Goal: Use online tool/utility: Utilize a website feature to perform a specific function

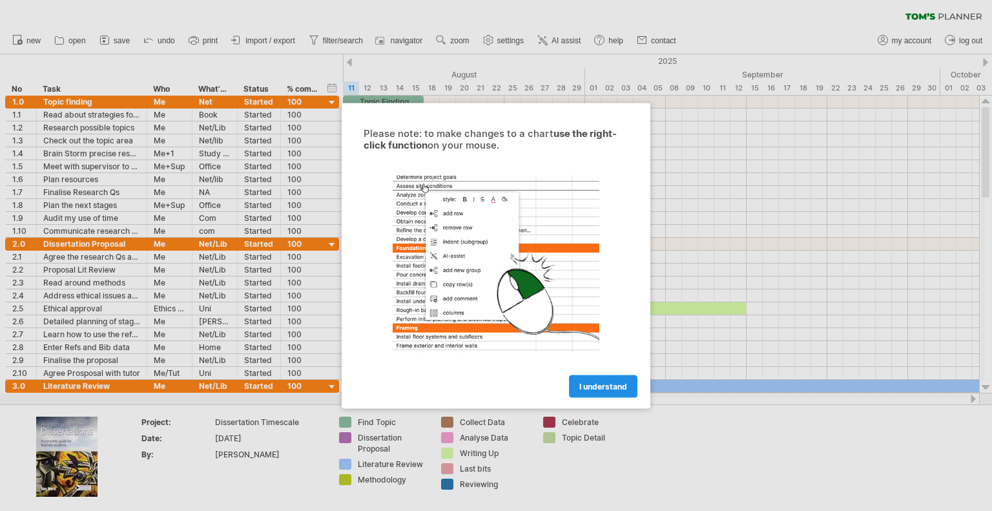
click at [594, 384] on span "I understand" at bounding box center [603, 386] width 48 height 10
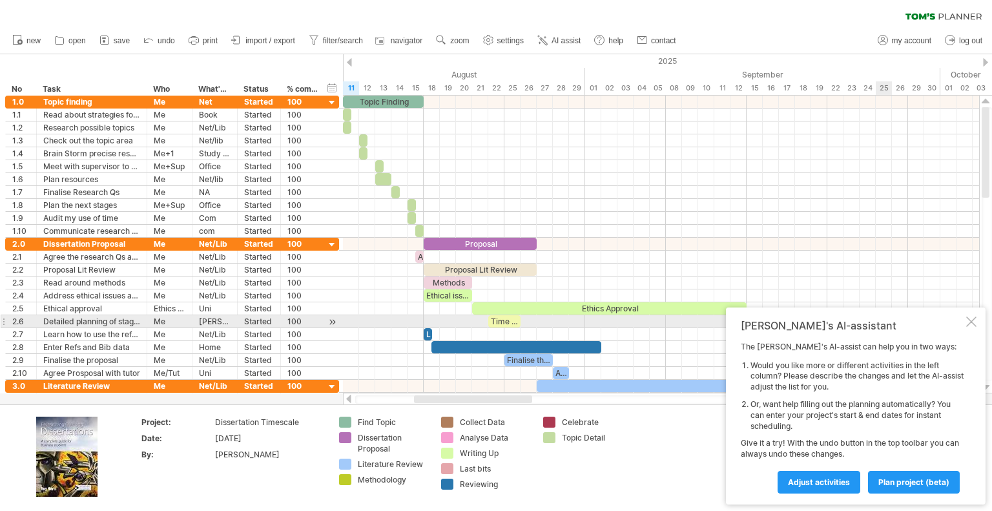
click at [971, 321] on div at bounding box center [971, 321] width 10 height 10
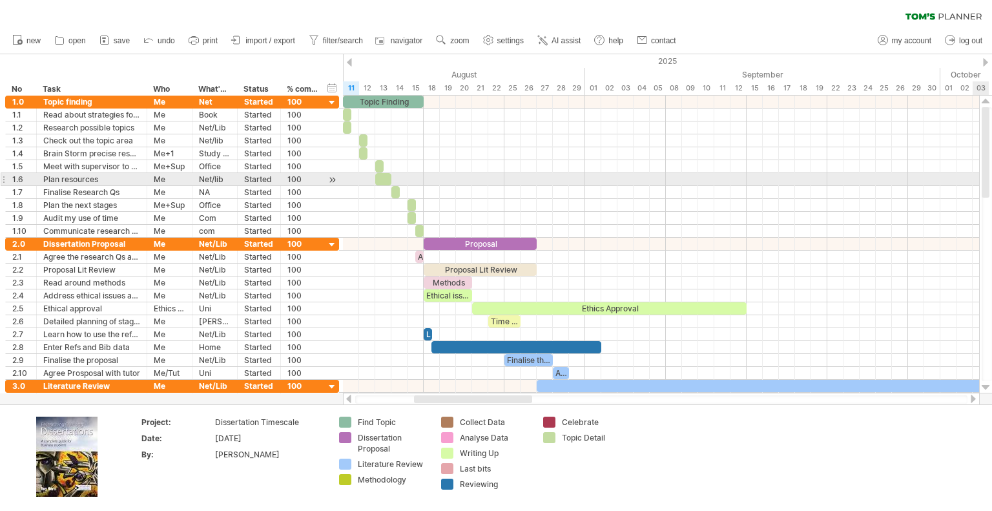
click at [987, 185] on div at bounding box center [985, 152] width 8 height 90
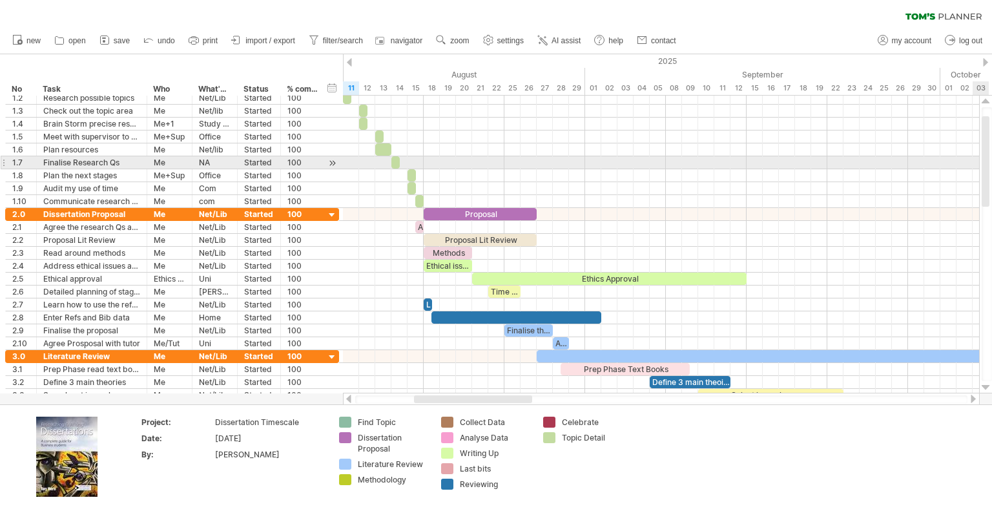
drag, startPoint x: 988, startPoint y: 150, endPoint x: 988, endPoint y: 161, distance: 10.3
click at [988, 161] on div at bounding box center [985, 161] width 8 height 90
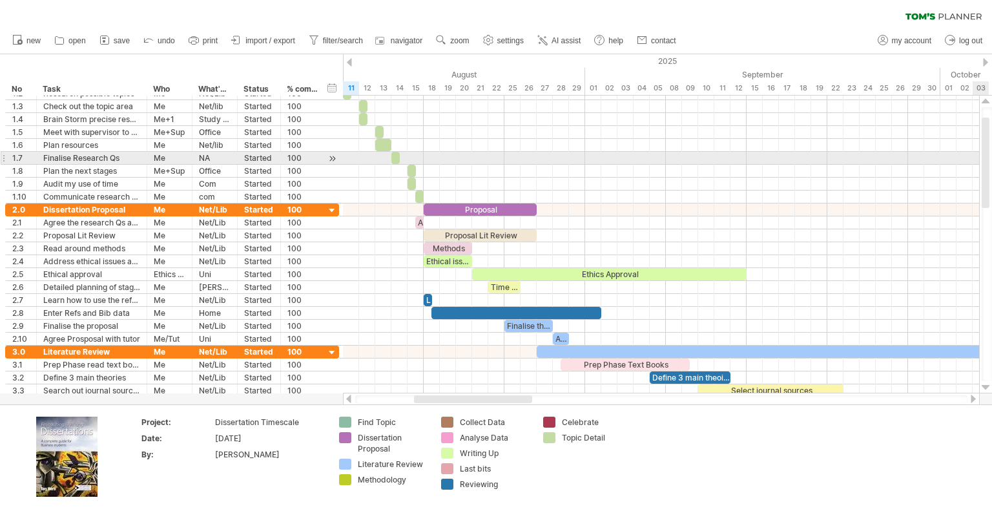
click at [988, 156] on div at bounding box center [985, 162] width 8 height 90
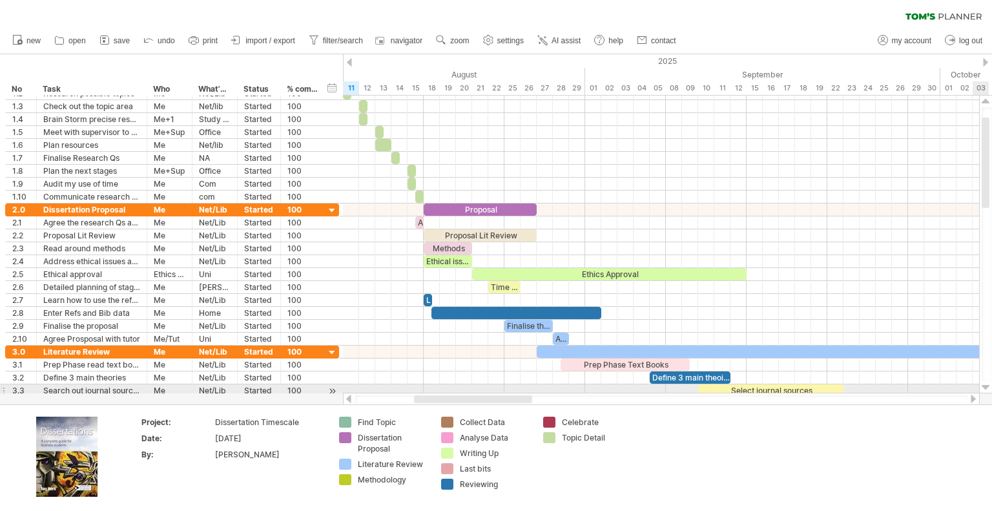
click at [988, 389] on div at bounding box center [985, 387] width 8 height 10
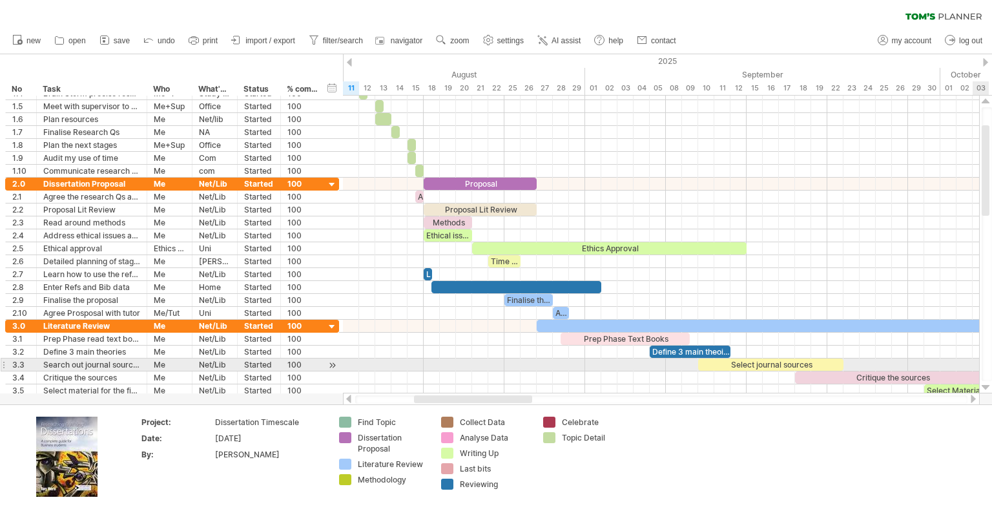
click at [988, 389] on div at bounding box center [985, 387] width 8 height 10
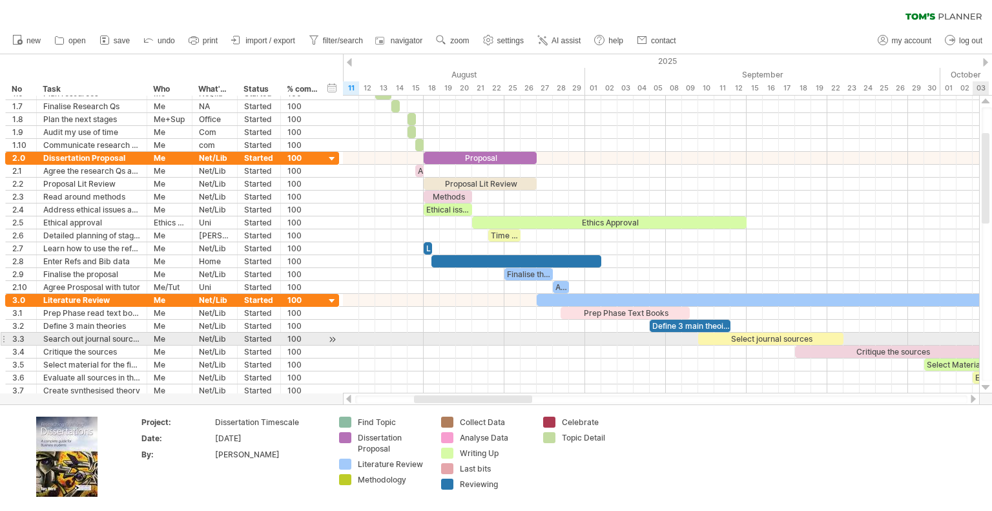
click at [988, 389] on div at bounding box center [985, 387] width 8 height 10
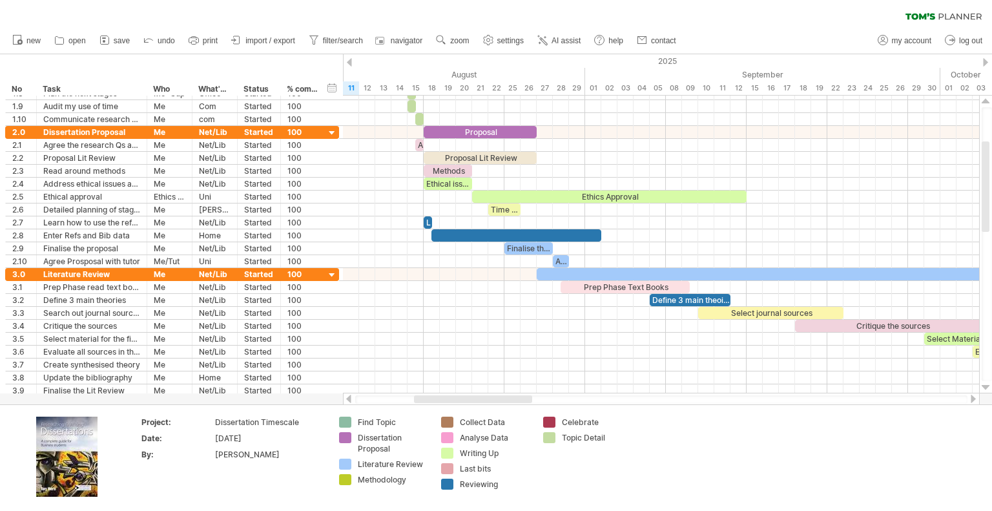
click at [971, 399] on div at bounding box center [973, 398] width 10 height 8
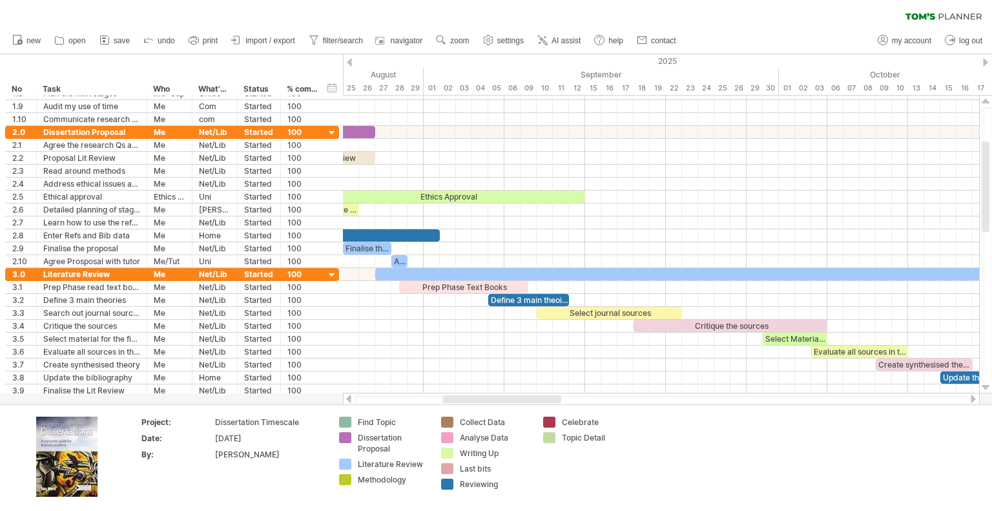
click at [971, 399] on div at bounding box center [973, 398] width 10 height 8
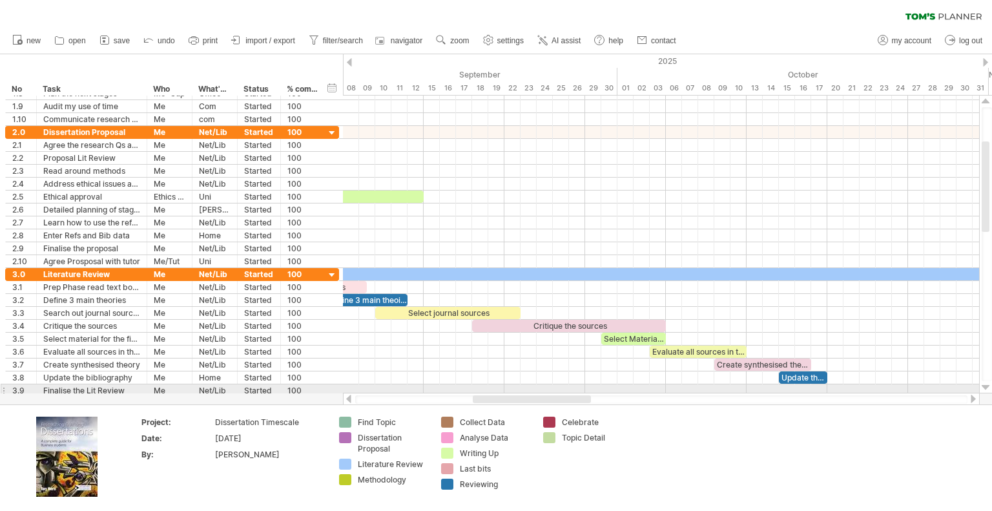
click at [988, 385] on div at bounding box center [985, 387] width 8 height 10
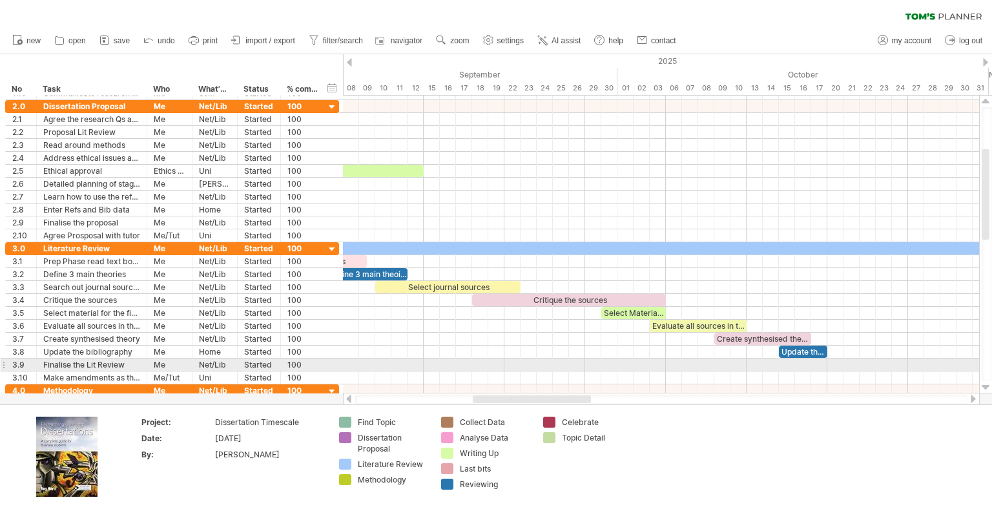
click at [988, 385] on div at bounding box center [985, 387] width 8 height 10
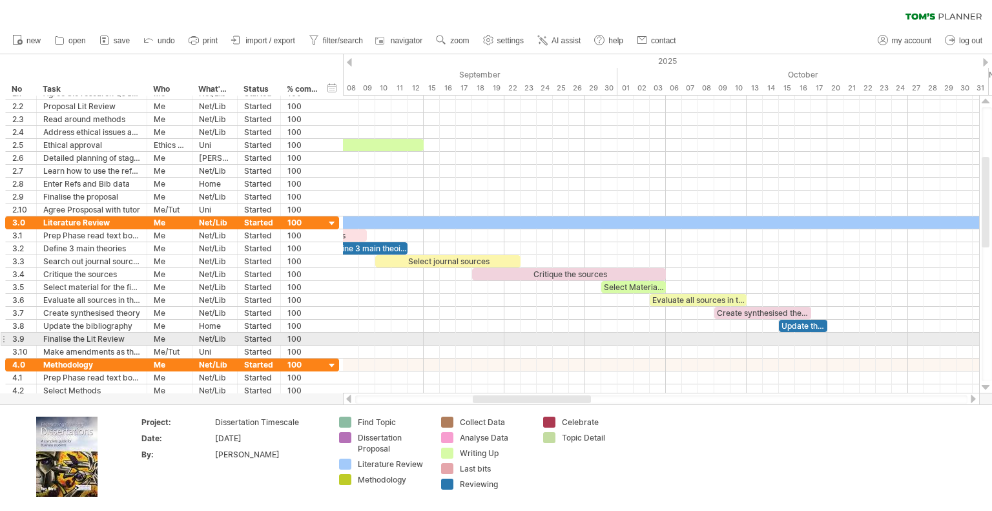
click at [988, 385] on div at bounding box center [985, 387] width 8 height 10
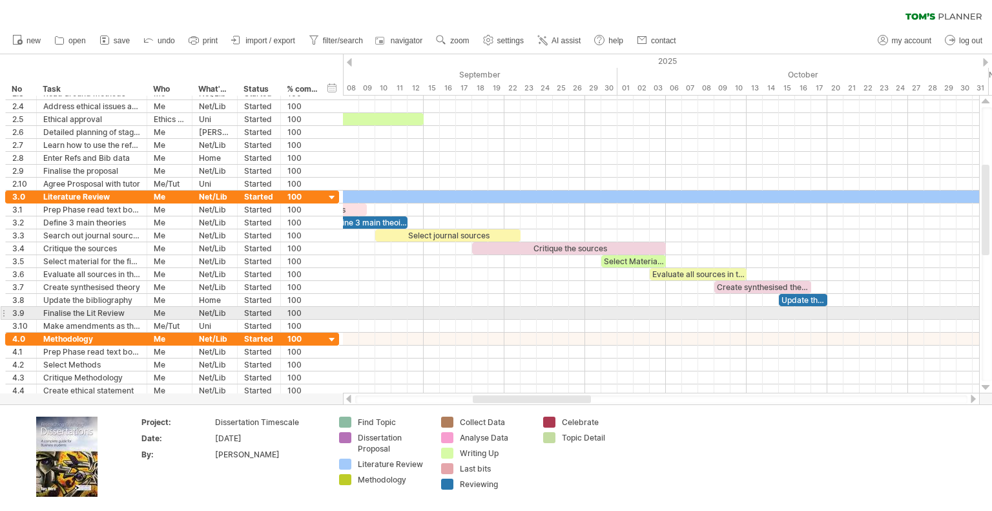
click at [988, 385] on div at bounding box center [985, 387] width 8 height 10
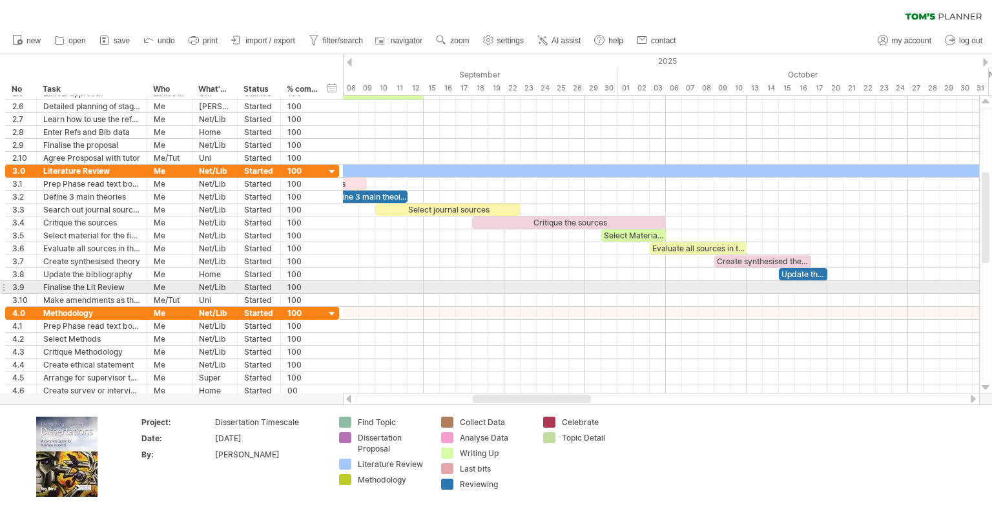
click at [988, 385] on div at bounding box center [985, 387] width 8 height 10
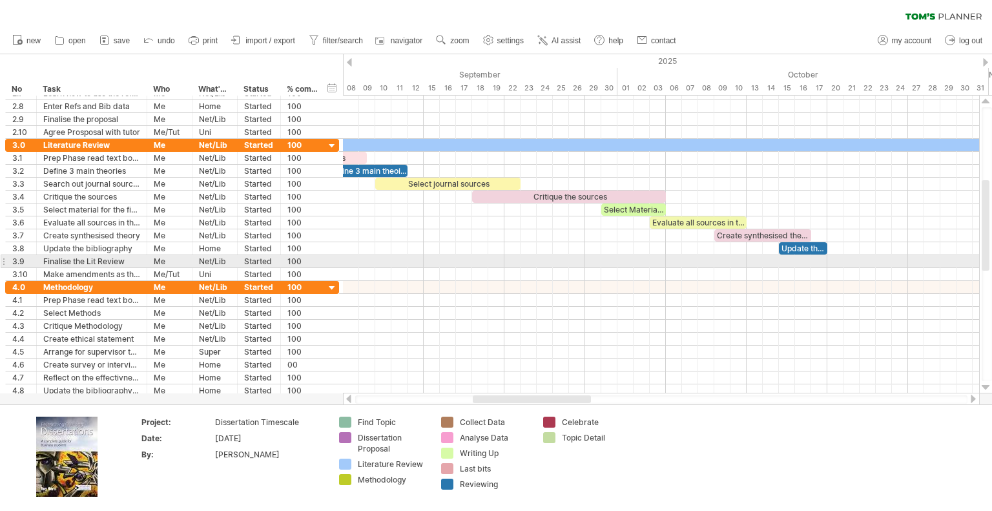
click at [988, 385] on div at bounding box center [985, 387] width 8 height 10
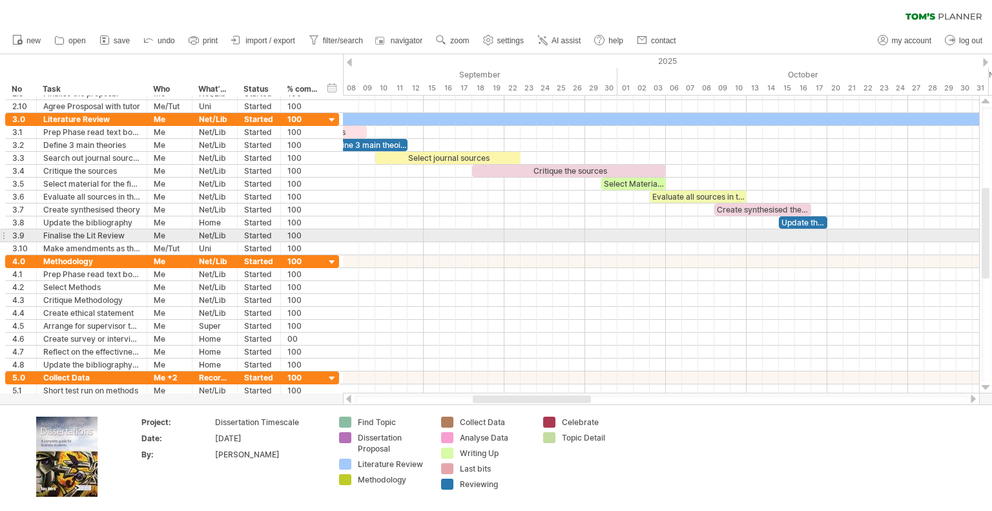
click at [988, 385] on div at bounding box center [985, 387] width 8 height 10
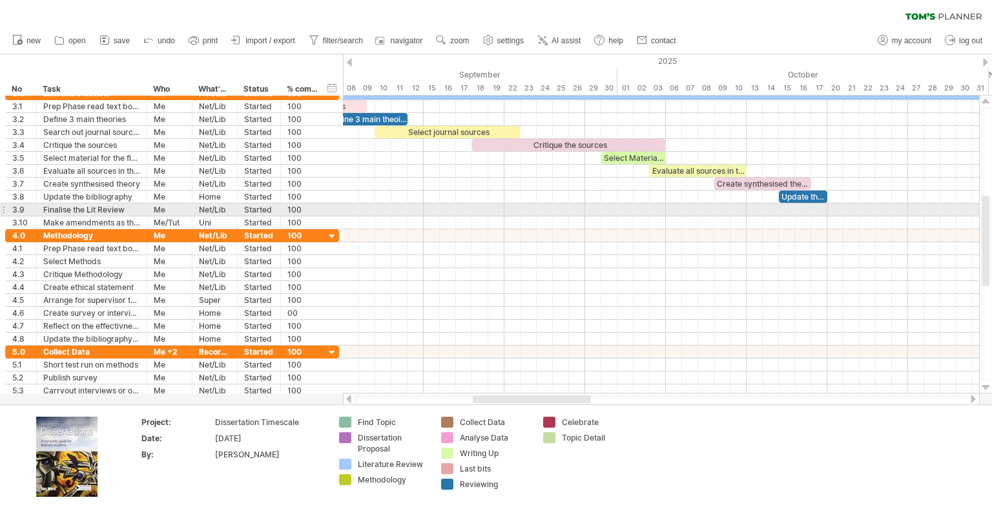
click at [988, 385] on div at bounding box center [985, 387] width 8 height 10
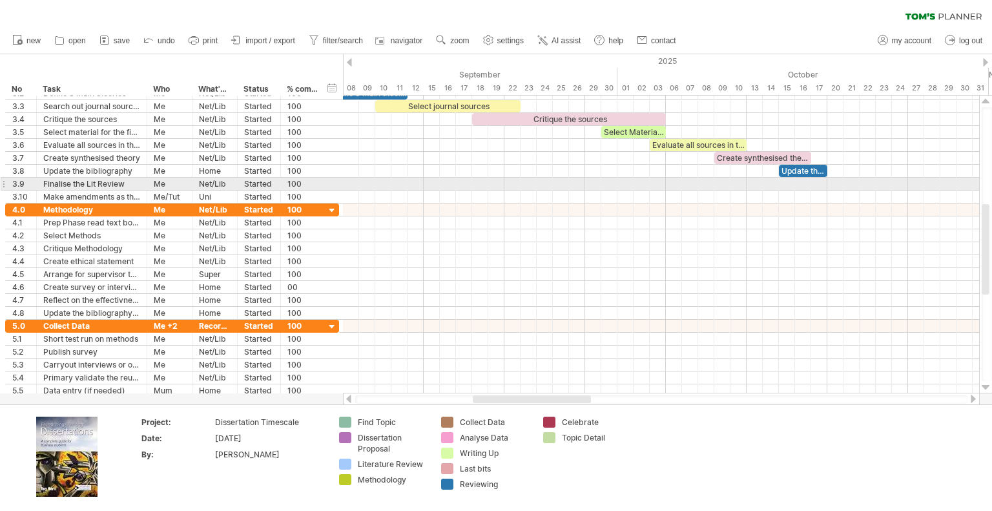
click at [988, 385] on div at bounding box center [985, 387] width 8 height 10
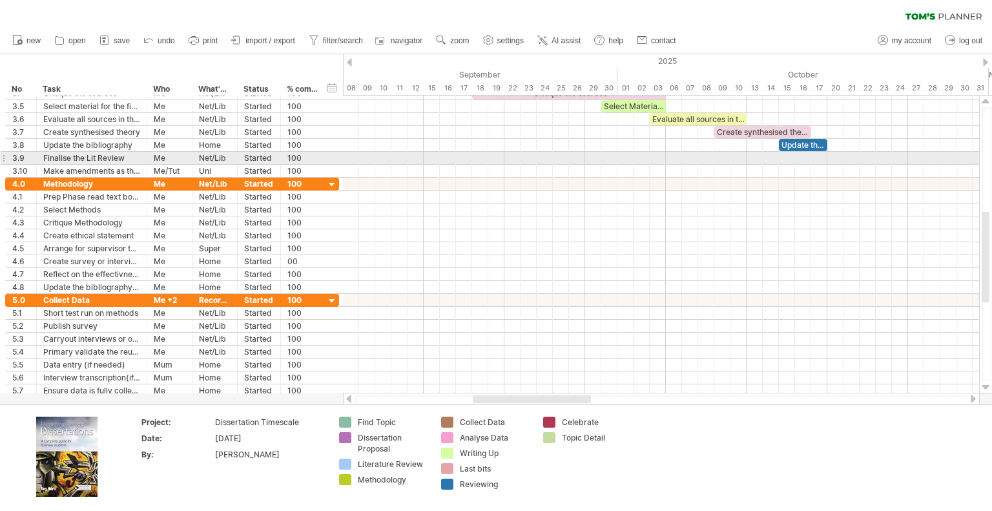
click at [988, 385] on div at bounding box center [985, 387] width 8 height 10
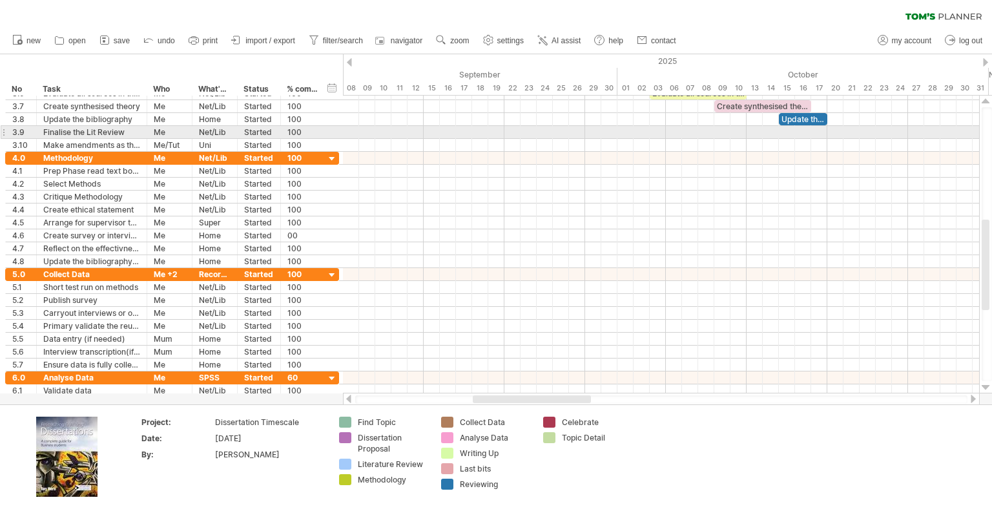
click at [988, 385] on div at bounding box center [985, 387] width 8 height 10
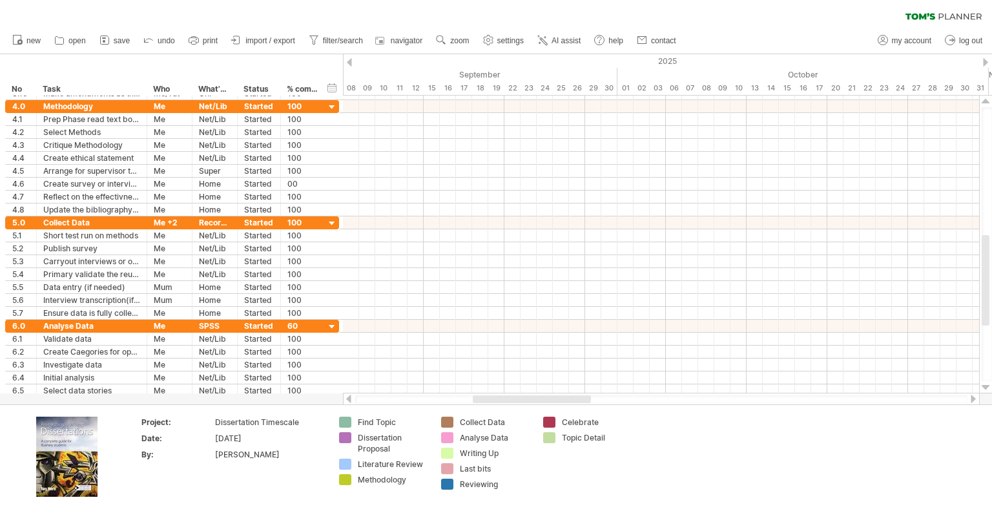
click at [988, 385] on div at bounding box center [985, 387] width 8 height 10
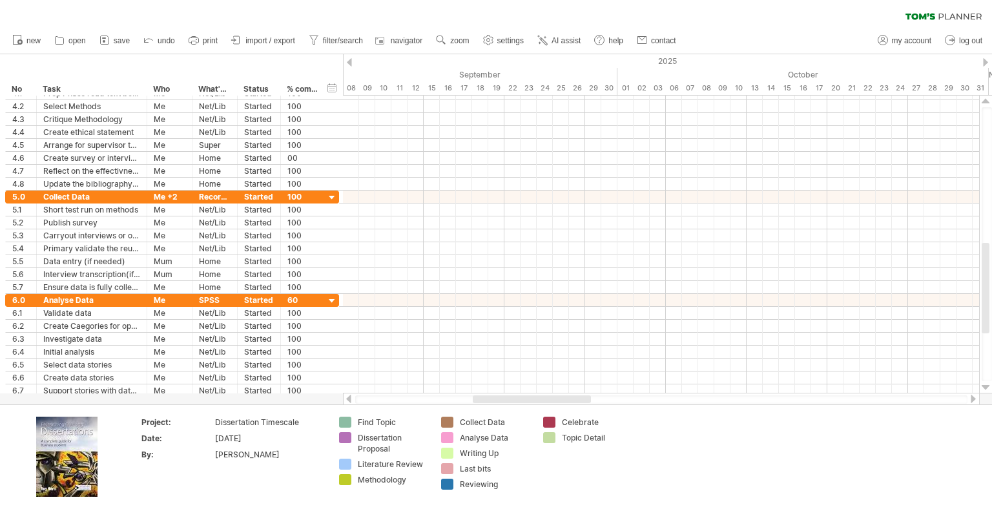
click at [988, 385] on div at bounding box center [985, 387] width 8 height 10
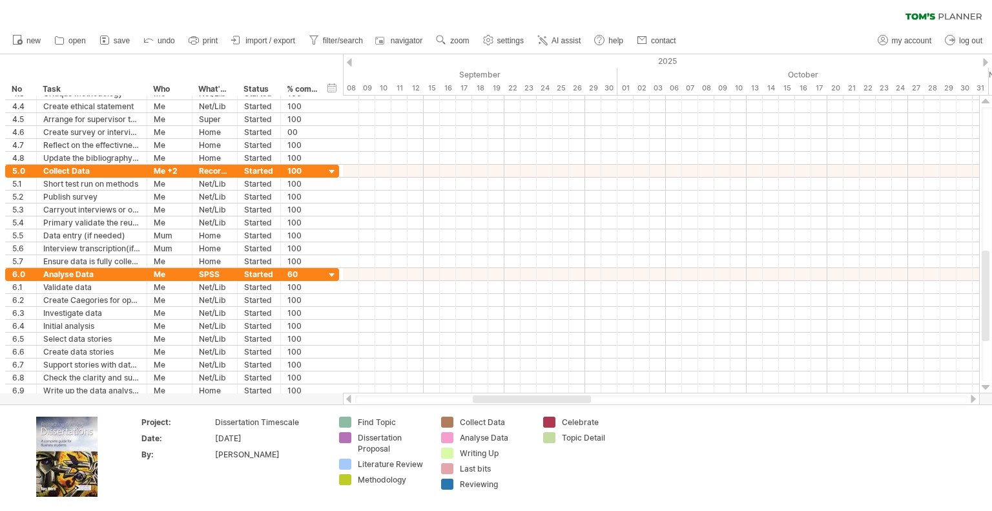
click at [988, 385] on div at bounding box center [985, 387] width 8 height 10
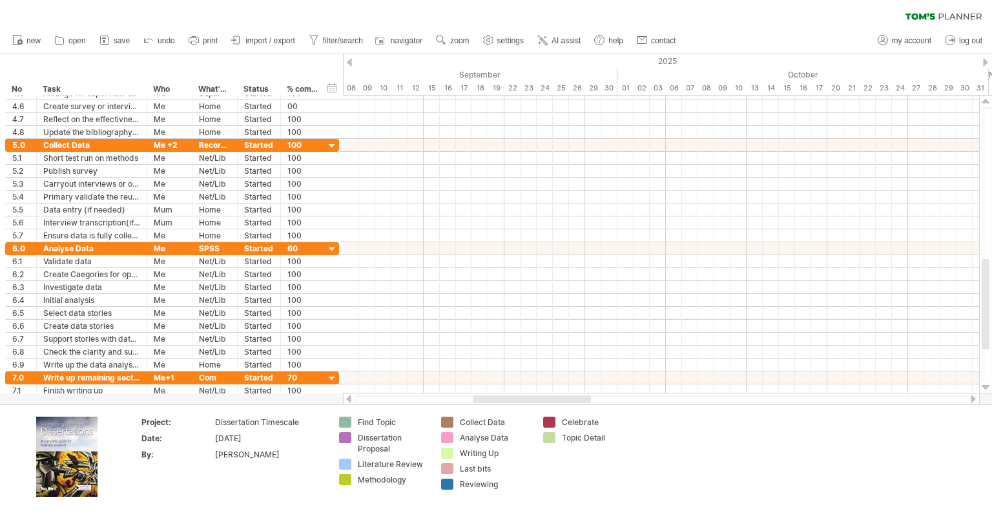
click at [988, 385] on div at bounding box center [985, 387] width 8 height 10
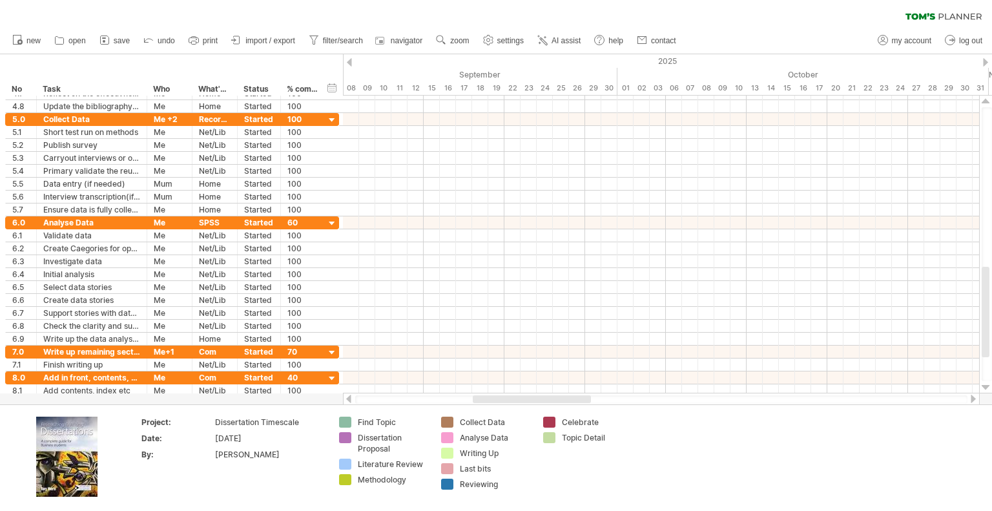
click at [988, 385] on div at bounding box center [985, 387] width 8 height 10
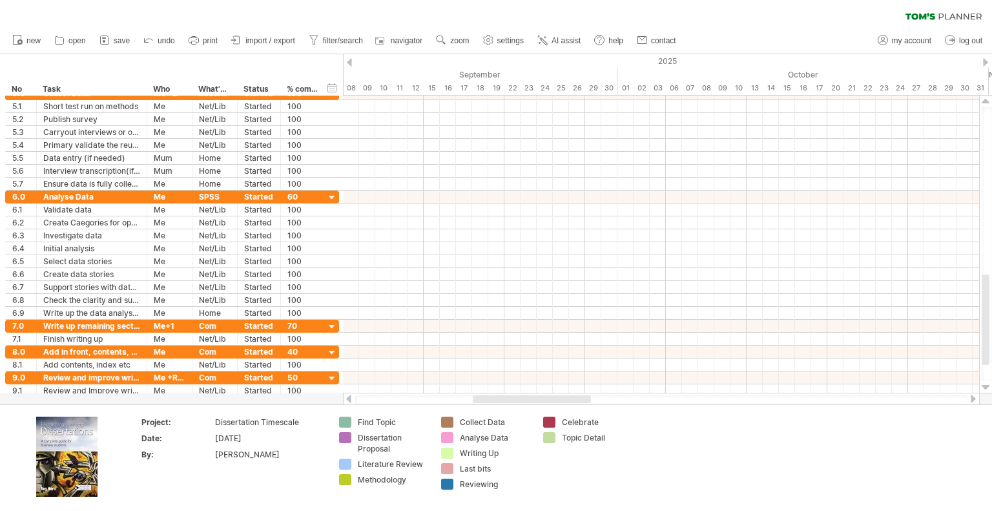
click at [988, 385] on div at bounding box center [985, 387] width 8 height 10
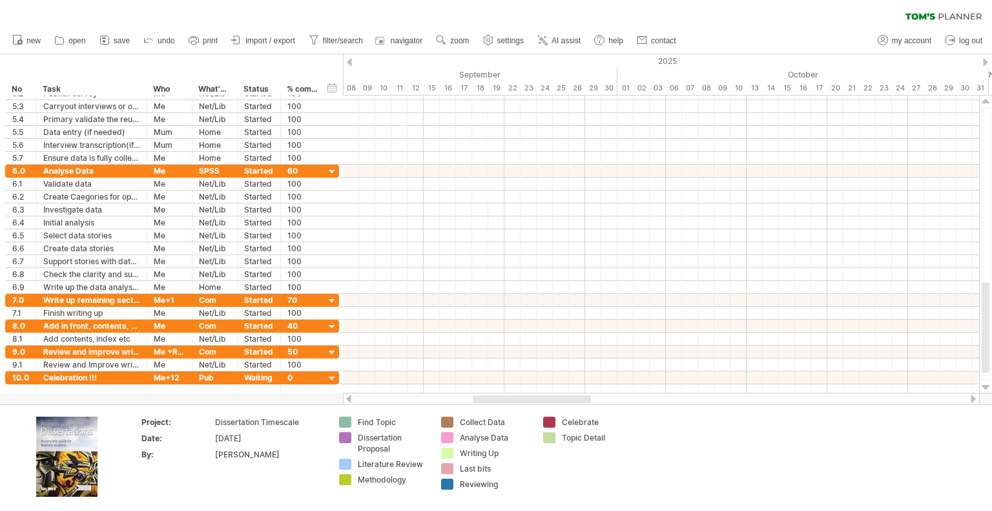
click at [988, 385] on div at bounding box center [985, 387] width 8 height 10
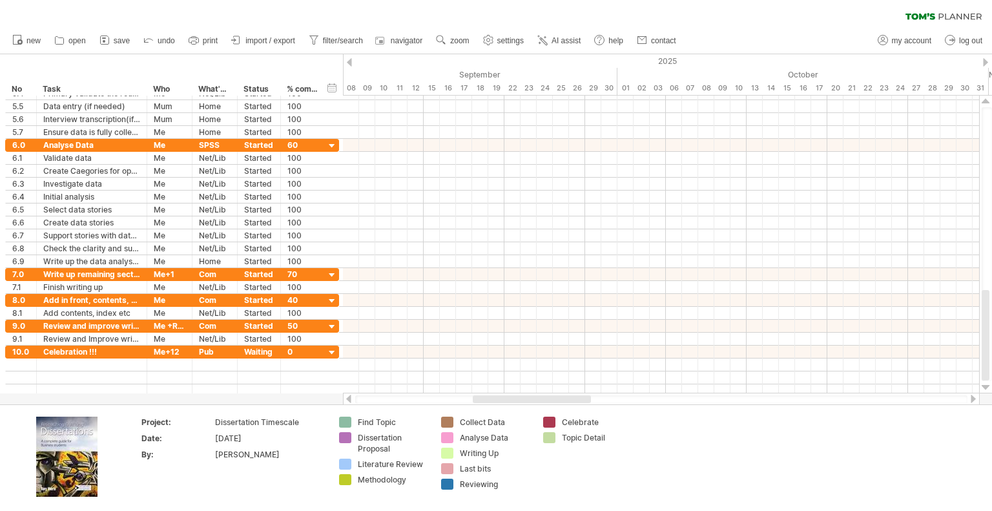
click at [988, 385] on div at bounding box center [985, 387] width 8 height 10
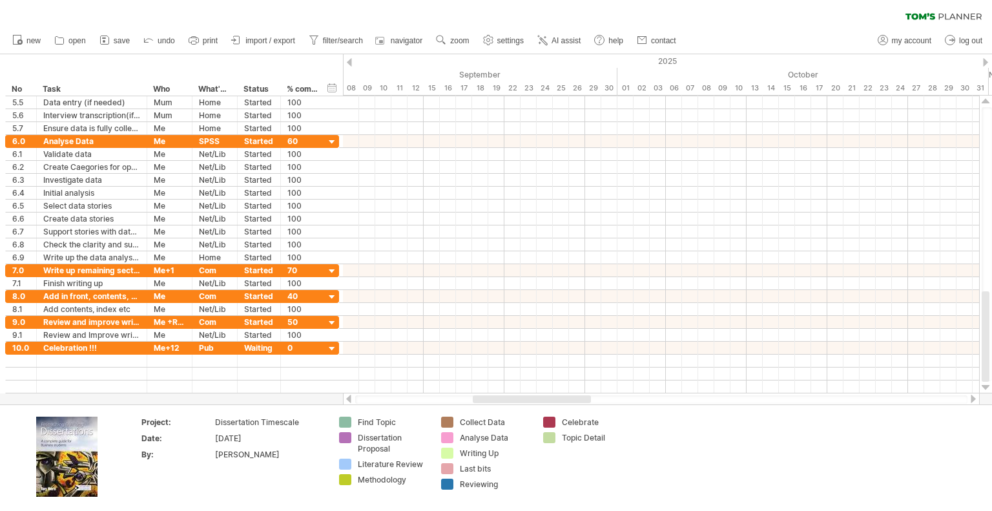
click at [988, 385] on div at bounding box center [985, 387] width 8 height 10
drag, startPoint x: 576, startPoint y: 399, endPoint x: 963, endPoint y: 414, distance: 387.0
click at [963, 414] on div "Trying to reach [DOMAIN_NAME] Connected again... 0% clear filter new *" at bounding box center [496, 255] width 992 height 511
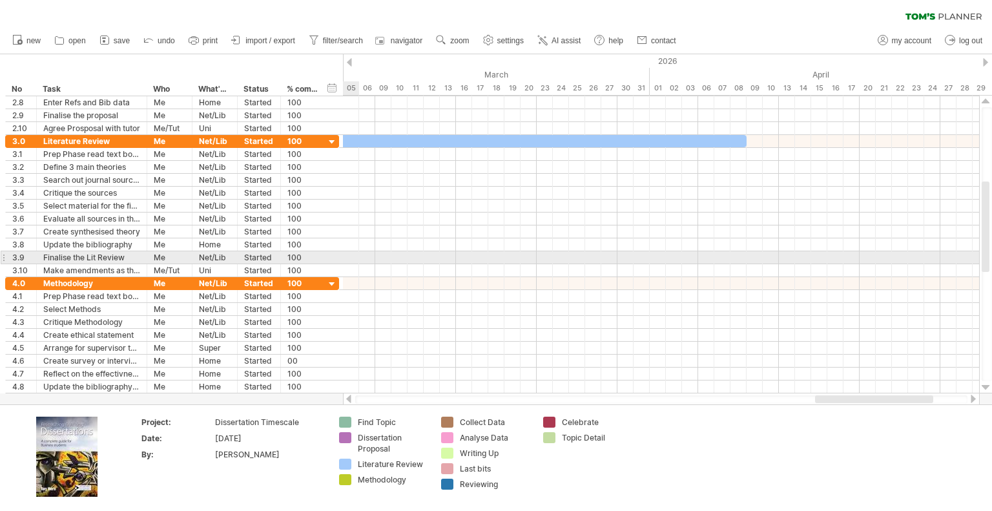
drag, startPoint x: 987, startPoint y: 367, endPoint x: 991, endPoint y: 245, distance: 121.4
click at [991, 245] on div at bounding box center [986, 244] width 10 height 274
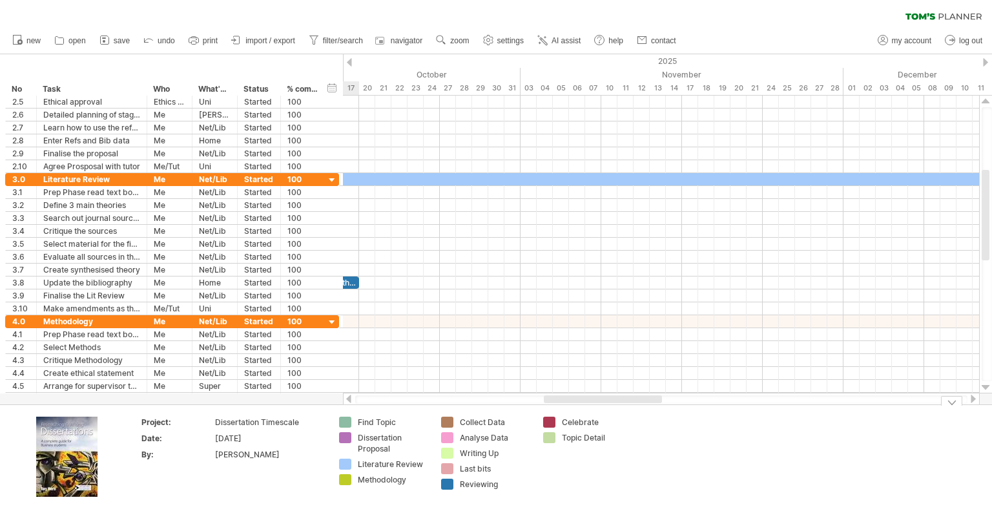
drag, startPoint x: 842, startPoint y: 399, endPoint x: 569, endPoint y: 410, distance: 272.6
click at [569, 410] on div "Trying to reach [DOMAIN_NAME] Connected again... 0% clear filter new *" at bounding box center [496, 255] width 992 height 511
drag, startPoint x: 563, startPoint y: 408, endPoint x: 556, endPoint y: 413, distance: 8.4
click at [556, 413] on div "Project: Dissertation Timescale Date: [DATE] By: [PERSON_NAME] Find Topic Disse…" at bounding box center [496, 457] width 992 height 106
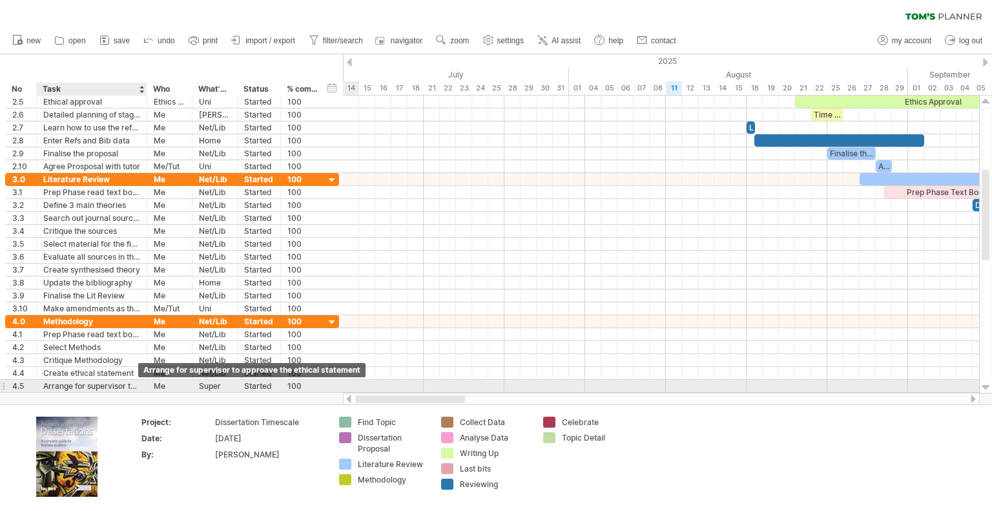
drag, startPoint x: 567, startPoint y: 402, endPoint x: 41, endPoint y: 382, distance: 526.5
click at [41, 382] on div "Trying to reach [DOMAIN_NAME] Connected again... 0% clear filter new *" at bounding box center [496, 255] width 992 height 511
